Goal: Information Seeking & Learning: Learn about a topic

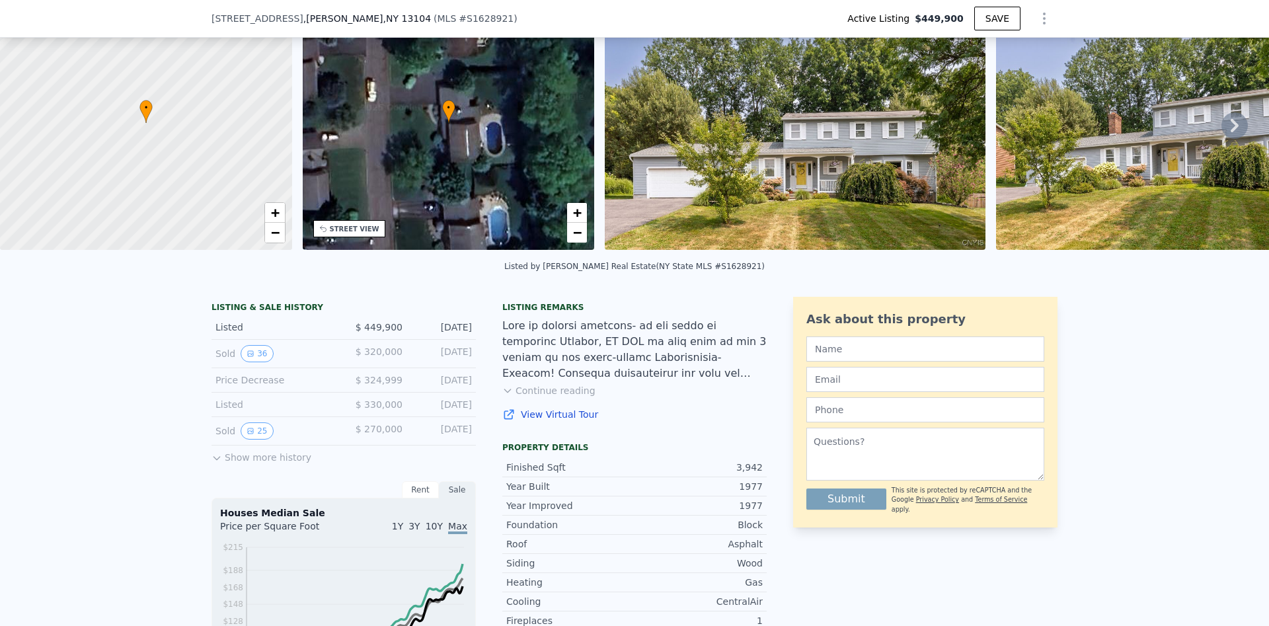
scroll to position [162, 0]
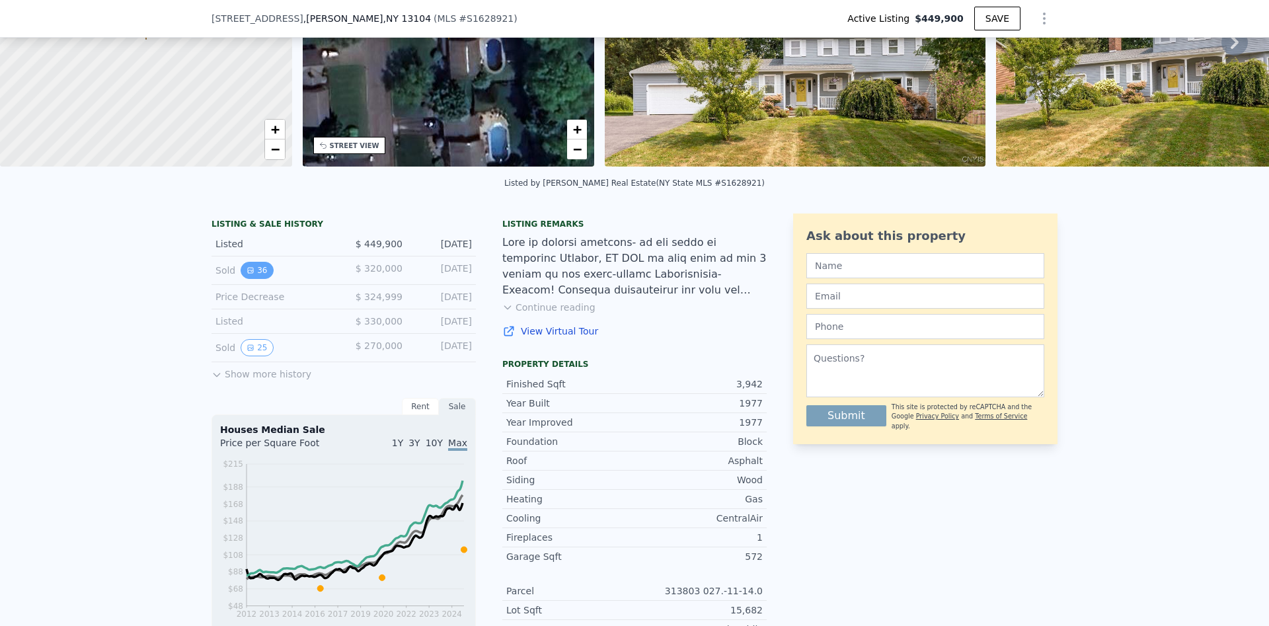
click at [265, 274] on button "36" at bounding box center [257, 270] width 32 height 17
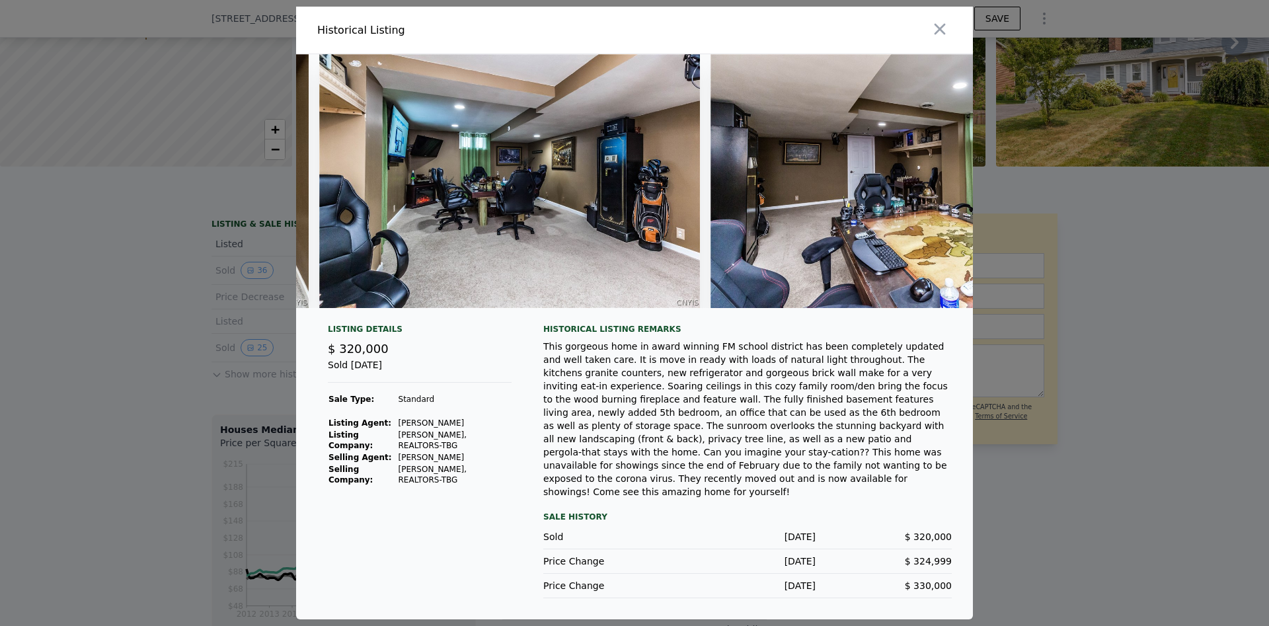
scroll to position [0, 13434]
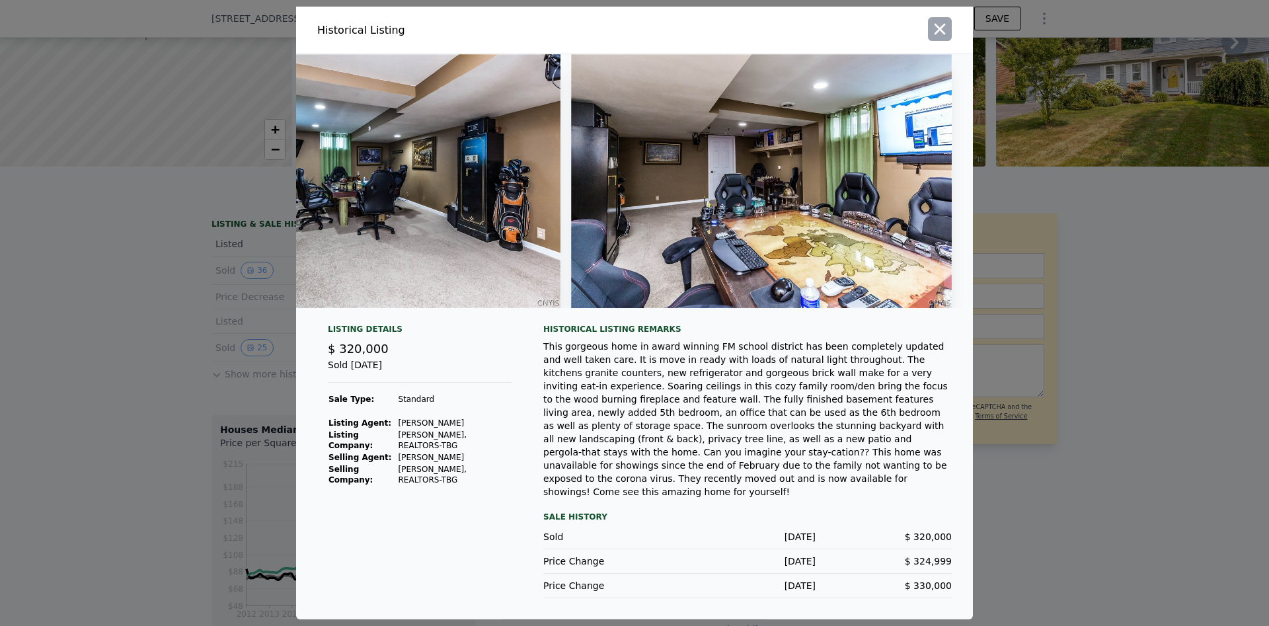
click at [941, 38] on icon "button" at bounding box center [940, 29] width 19 height 19
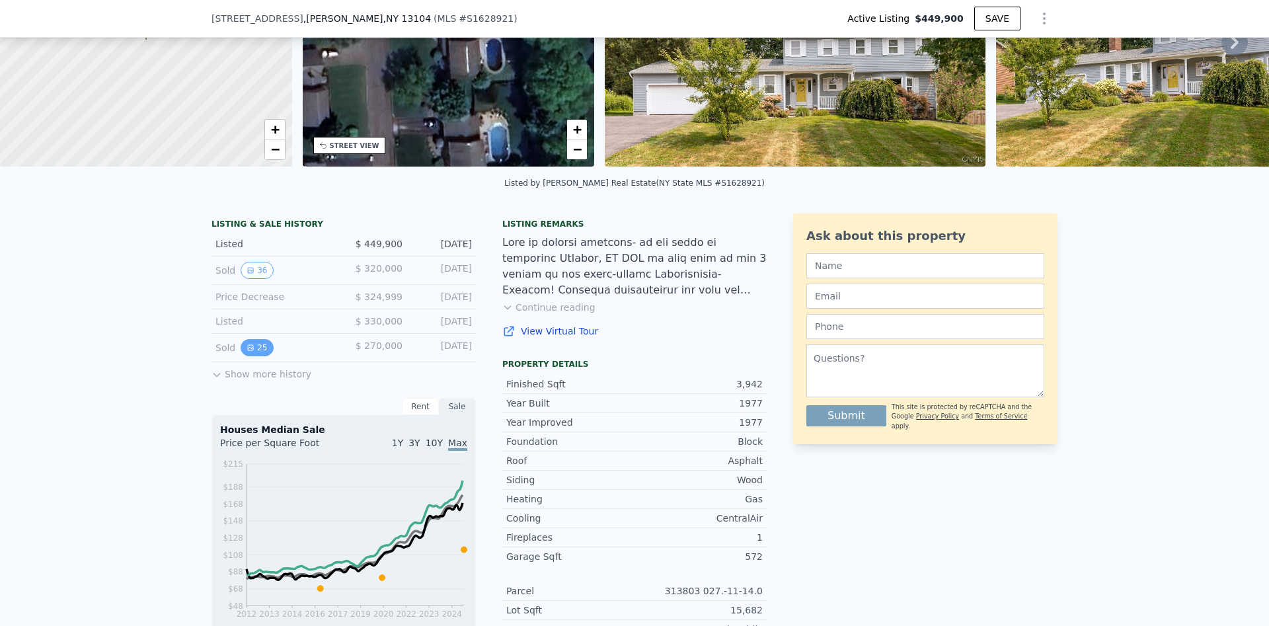
click at [253, 347] on button "25" at bounding box center [257, 347] width 32 height 17
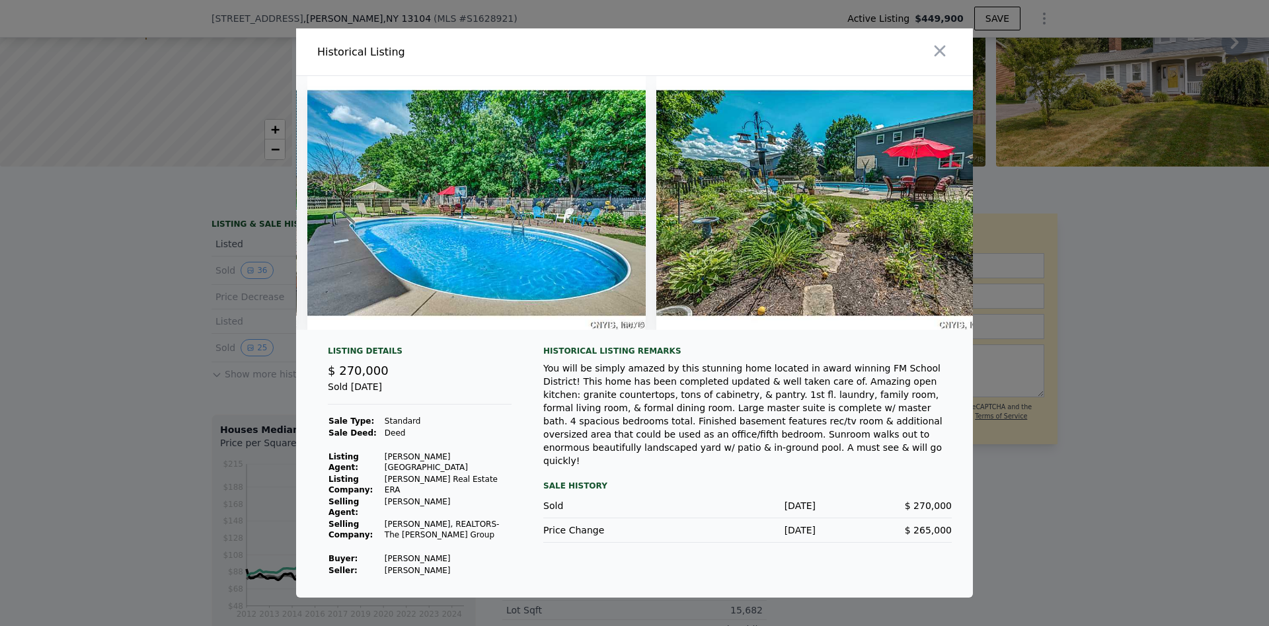
scroll to position [0, 8071]
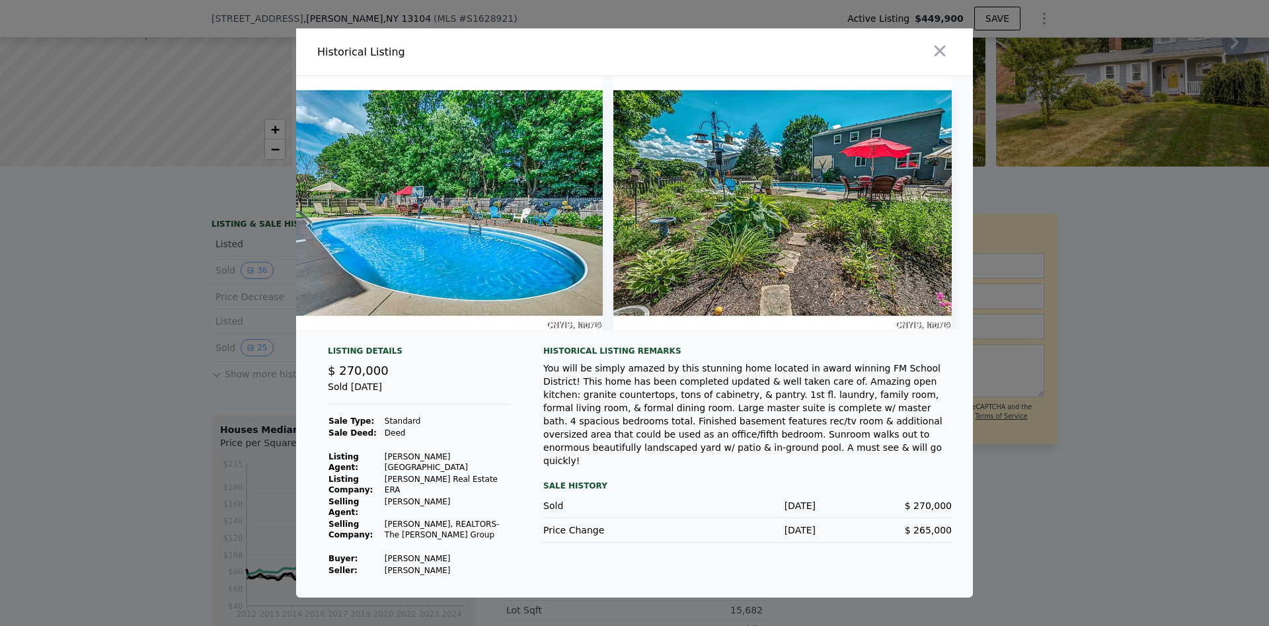
click at [178, 264] on div at bounding box center [634, 313] width 1269 height 626
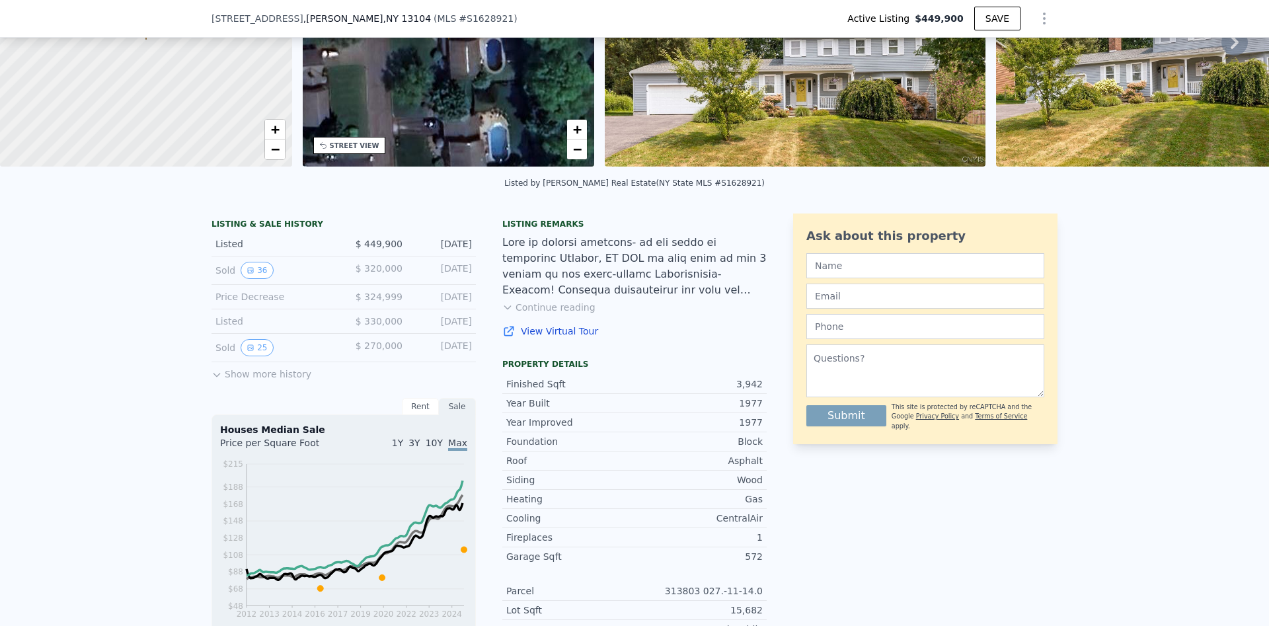
click at [257, 373] on button "Show more history" at bounding box center [262, 371] width 100 height 19
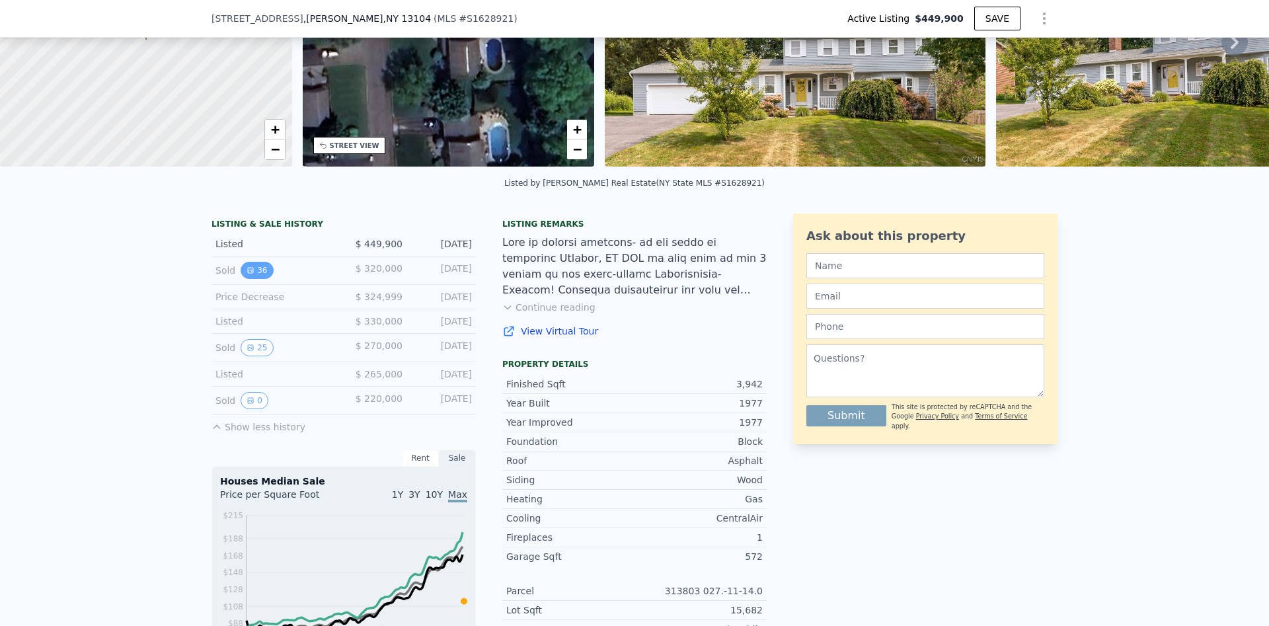
click at [256, 272] on button "36" at bounding box center [257, 270] width 32 height 17
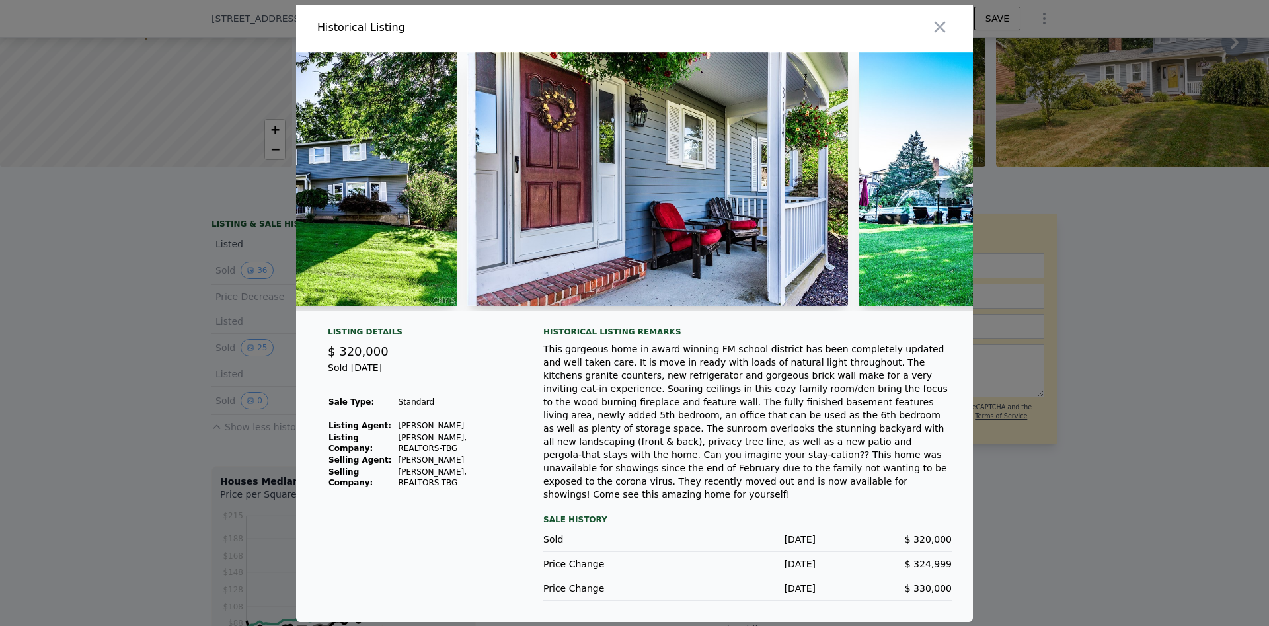
scroll to position [0, 264]
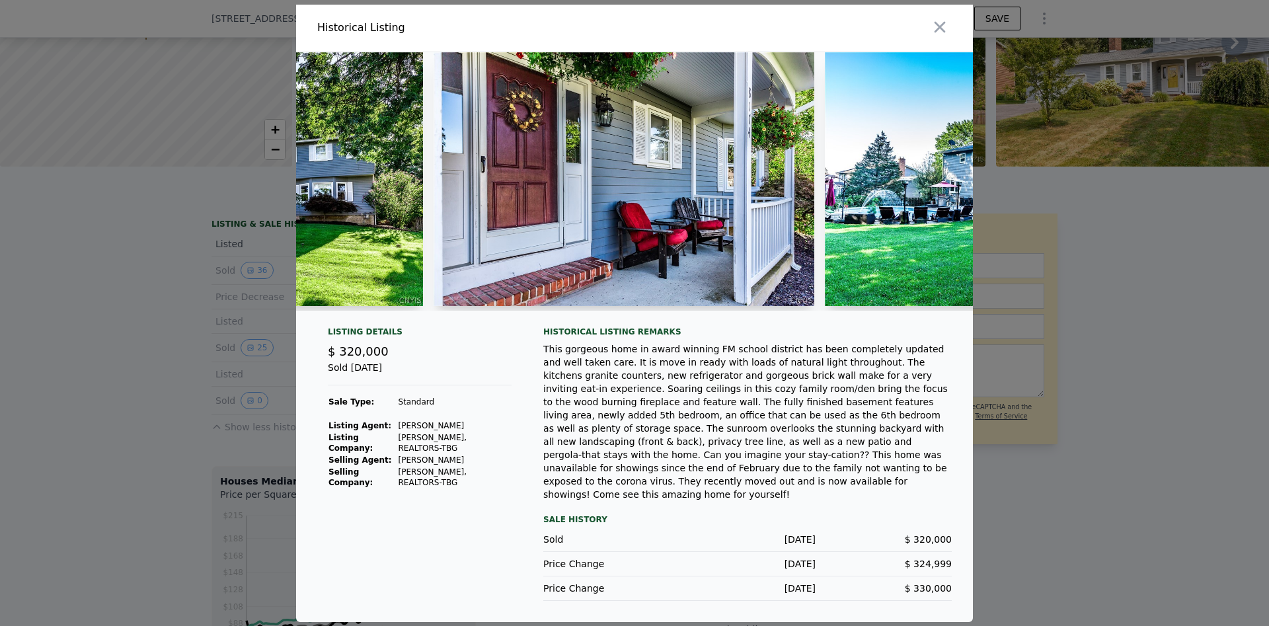
click at [194, 380] on div at bounding box center [634, 313] width 1269 height 626
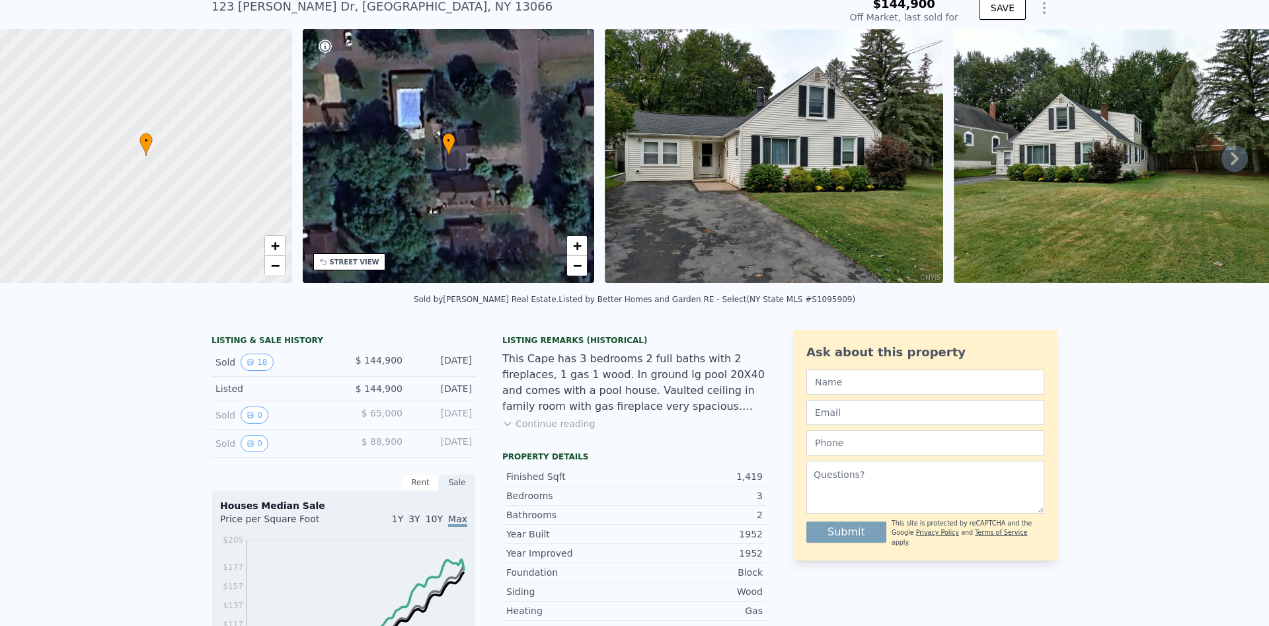
scroll to position [5, 0]
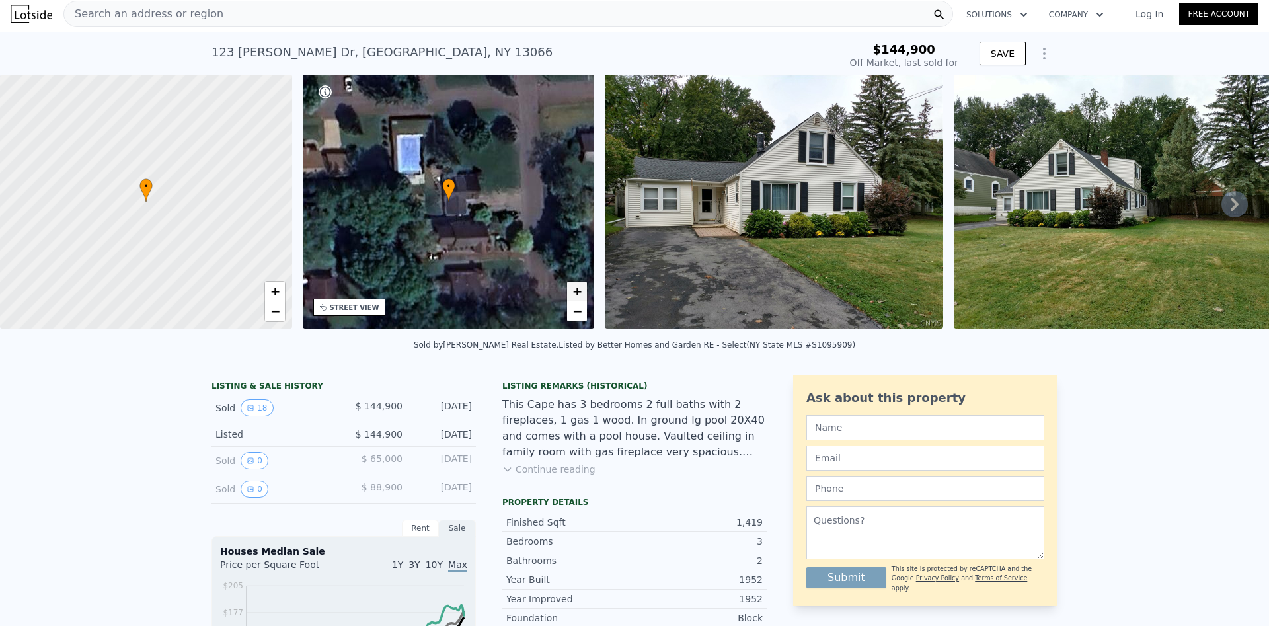
click at [581, 288] on span "+" at bounding box center [577, 291] width 9 height 17
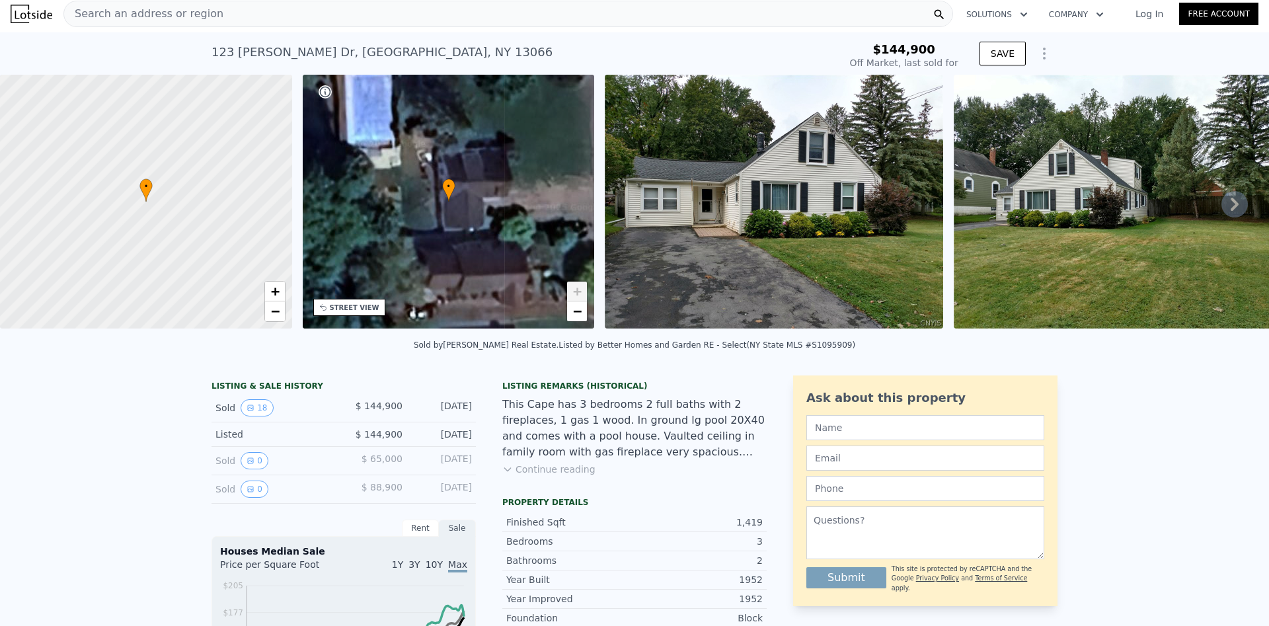
click at [581, 288] on span "+" at bounding box center [577, 291] width 9 height 17
click at [580, 289] on span "+" at bounding box center [577, 291] width 9 height 17
type input "$ 315,000"
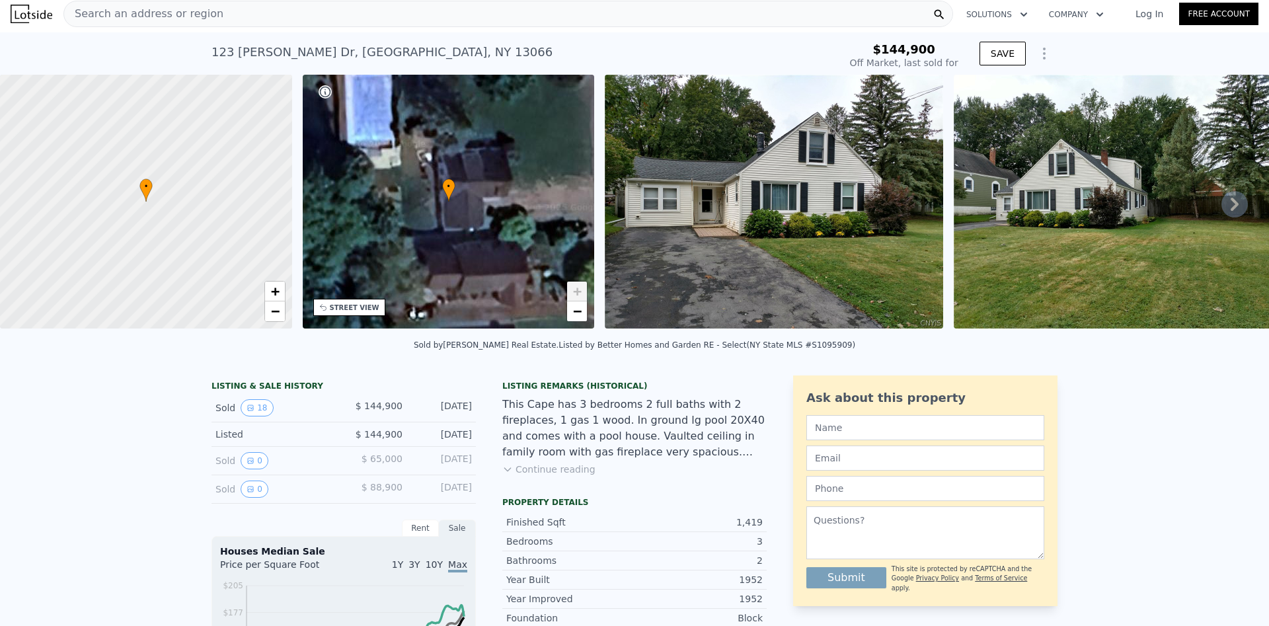
type input "$ 135,597"
click at [578, 290] on span "+" at bounding box center [577, 291] width 9 height 17
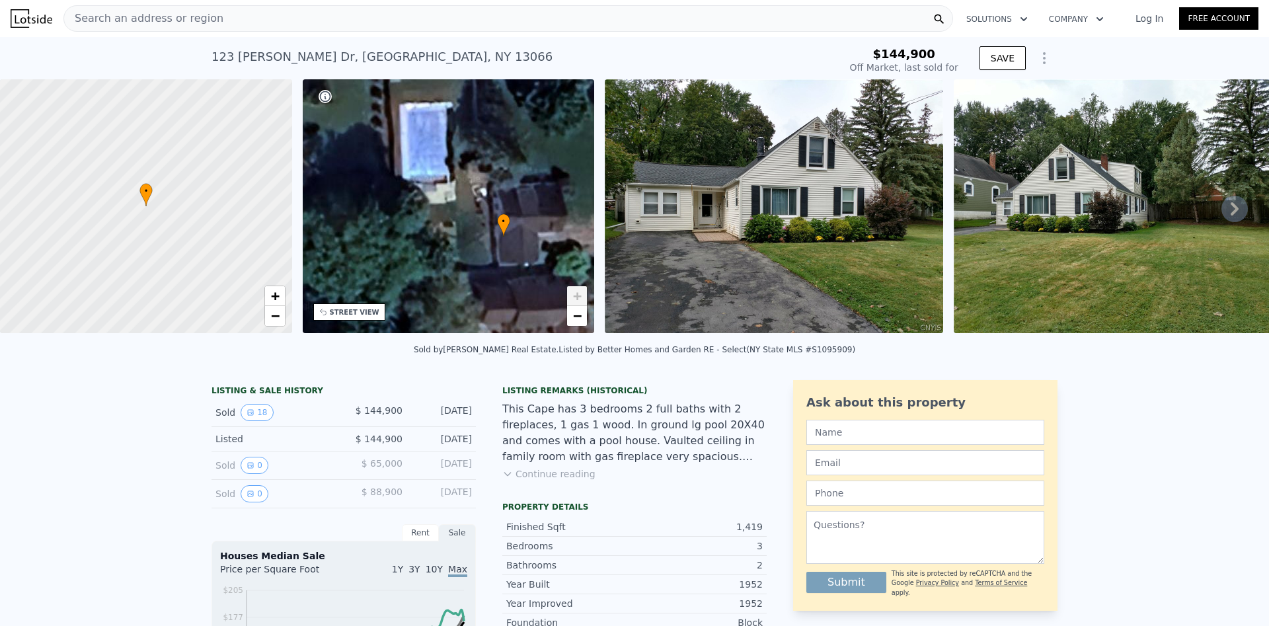
drag, startPoint x: 377, startPoint y: 198, endPoint x: 430, endPoint y: 220, distance: 57.5
click at [430, 221] on div "• + −" at bounding box center [449, 206] width 292 height 254
